Goal: Find specific page/section

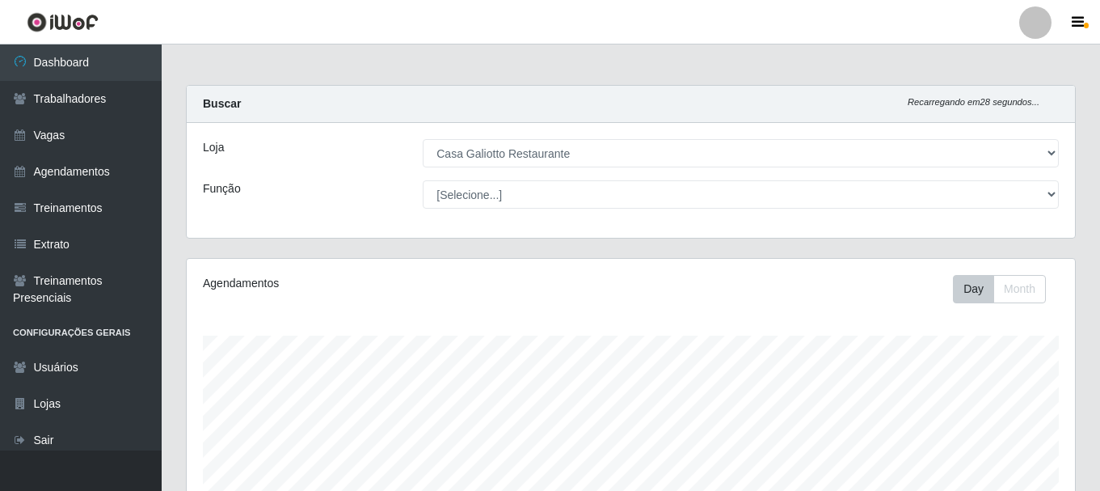
select select "279"
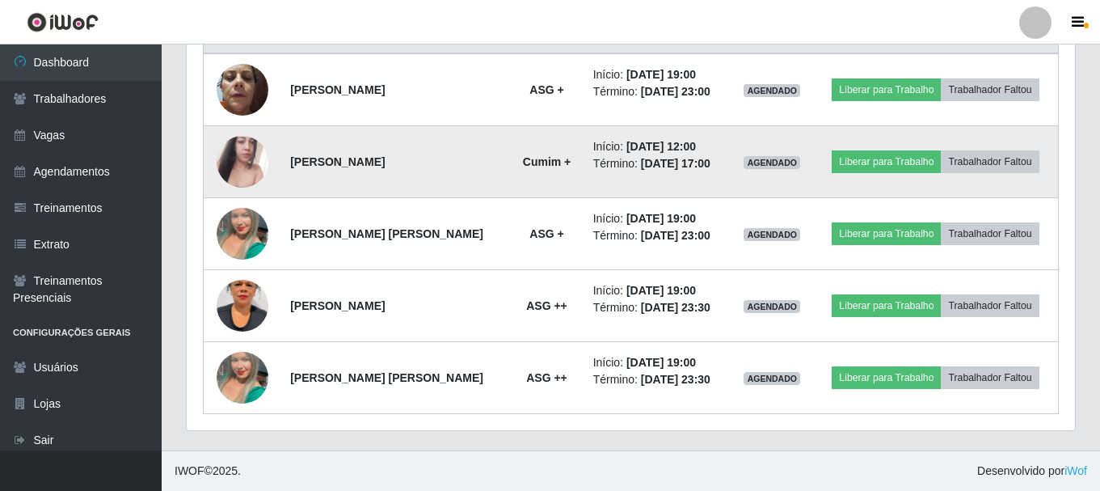
scroll to position [574, 0]
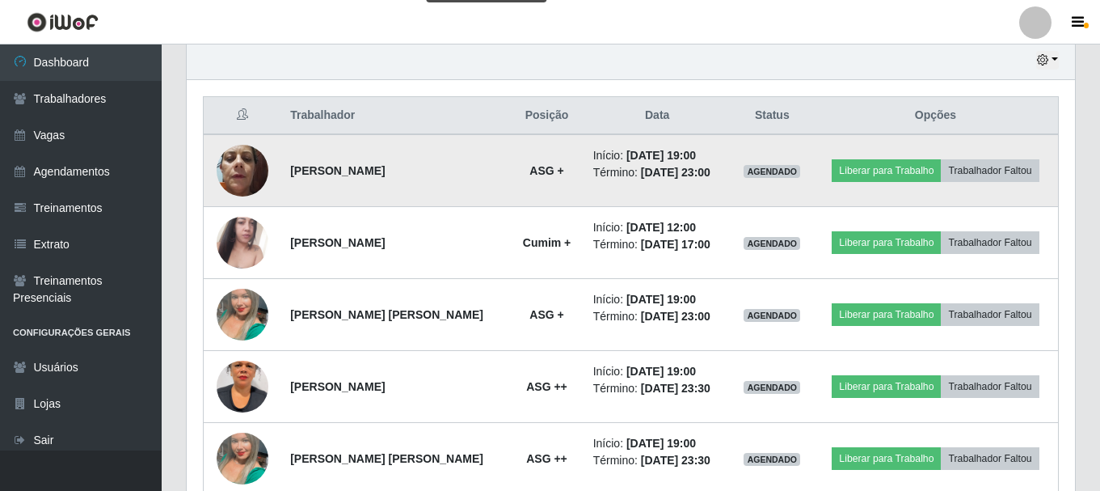
click at [237, 163] on img at bounding box center [243, 170] width 52 height 69
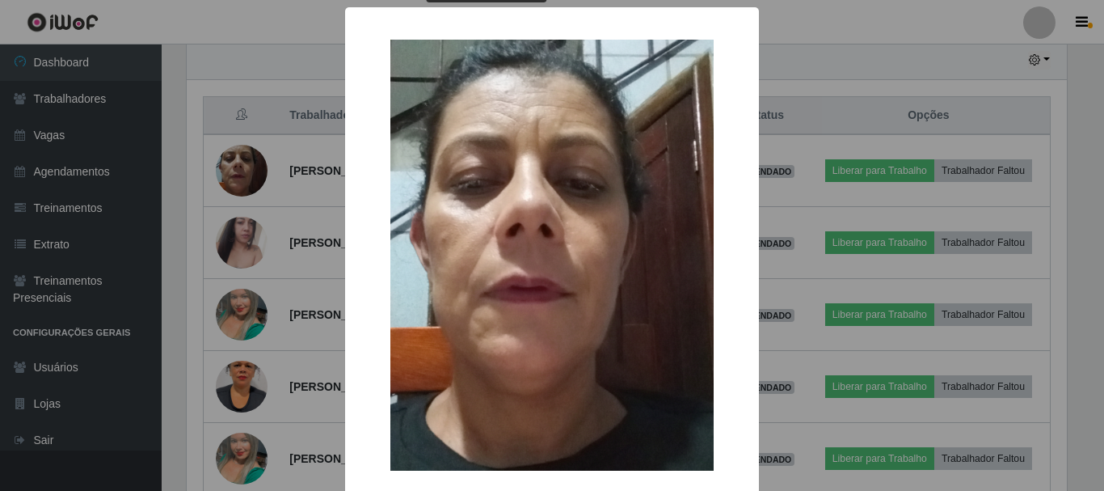
click at [276, 73] on div "× OK Cancel" at bounding box center [552, 245] width 1104 height 491
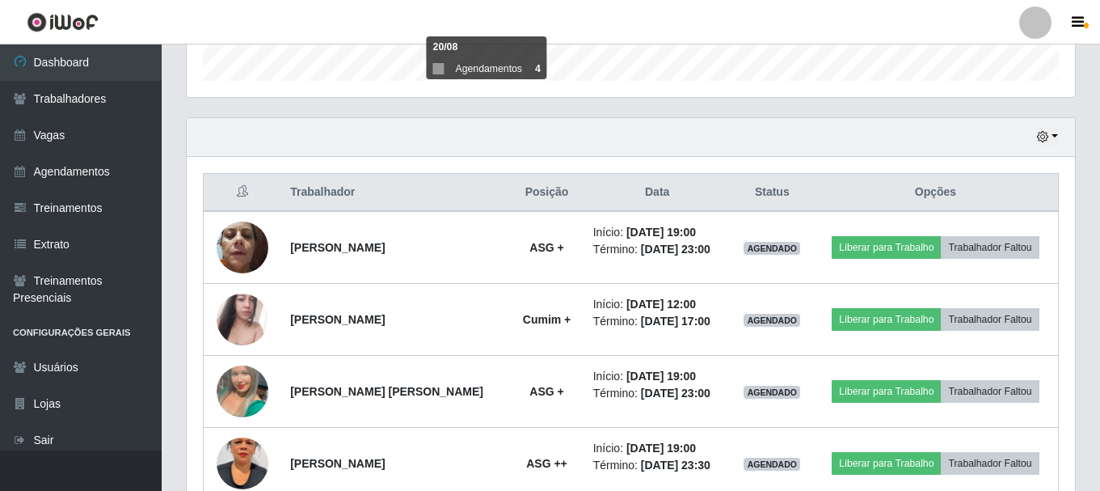
scroll to position [493, 0]
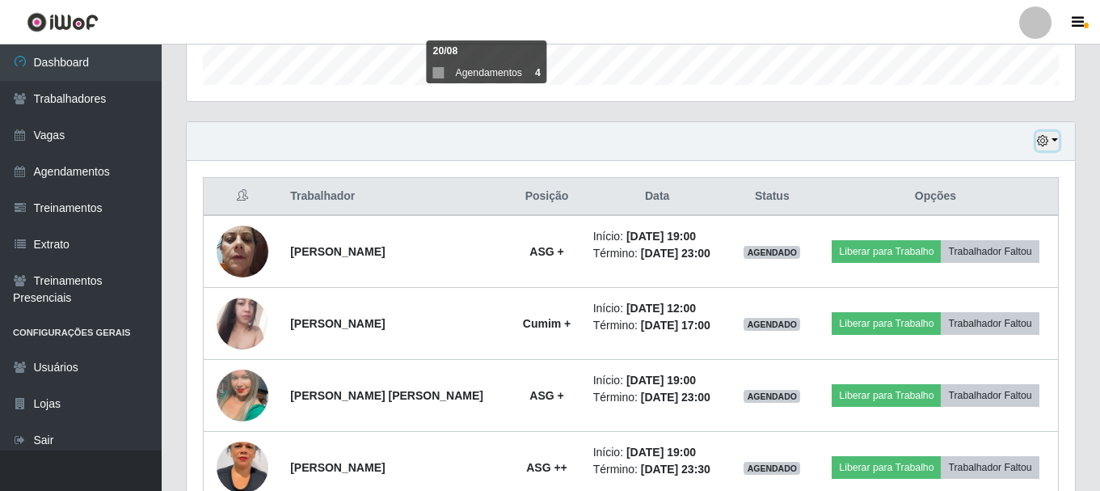
click at [1054, 149] on button "button" at bounding box center [1047, 141] width 23 height 19
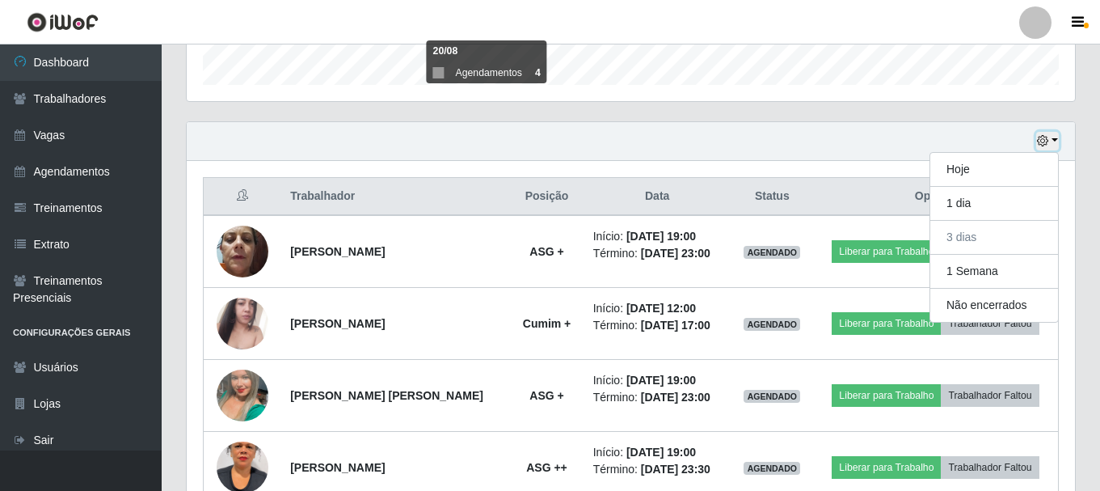
click at [1054, 149] on button "button" at bounding box center [1047, 141] width 23 height 19
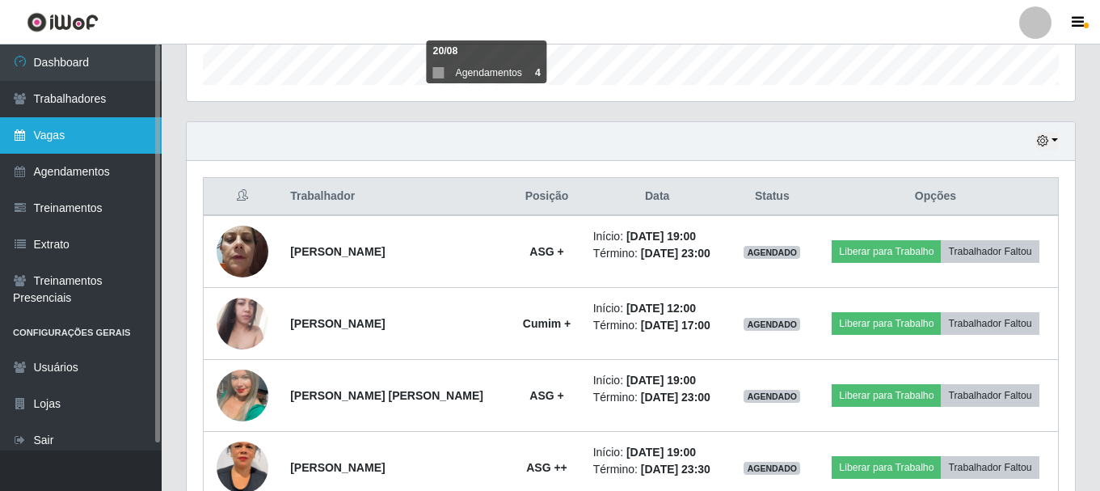
click at [28, 134] on link "Vagas" at bounding box center [81, 135] width 162 height 36
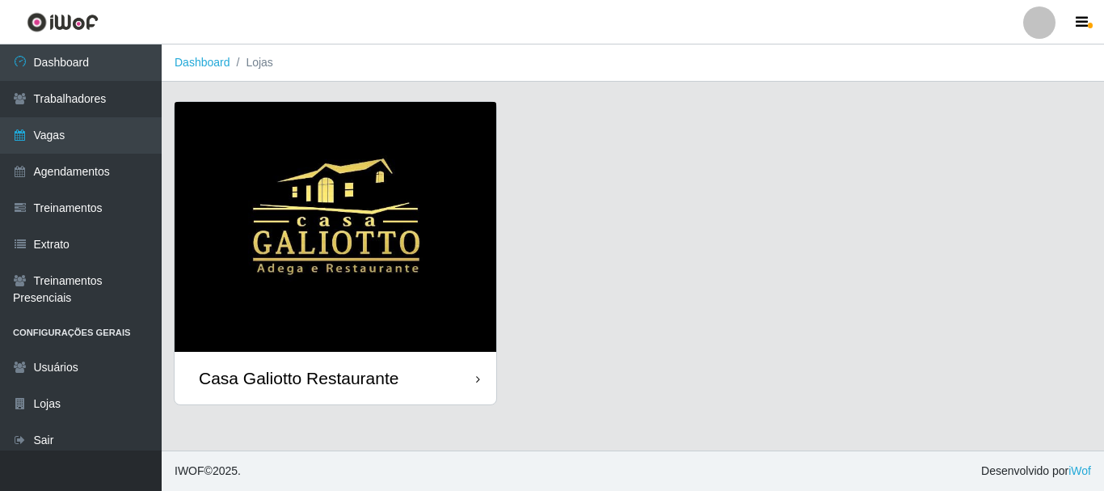
click at [394, 180] on img at bounding box center [336, 227] width 322 height 250
